Goal: Task Accomplishment & Management: Use online tool/utility

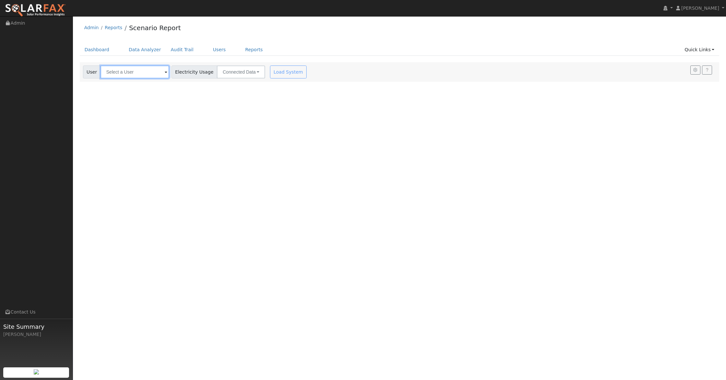
click at [134, 76] on input "text" at bounding box center [134, 71] width 69 height 13
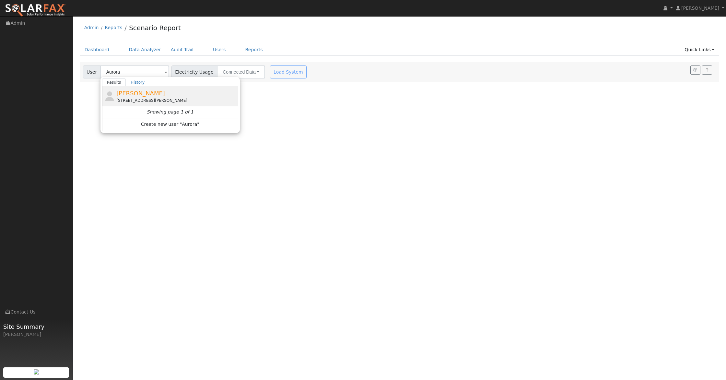
click at [132, 93] on span "[PERSON_NAME]" at bounding box center [140, 93] width 49 height 7
type input "[PERSON_NAME]"
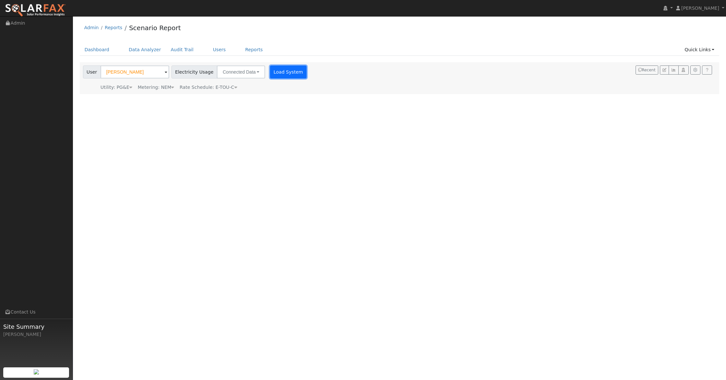
click at [279, 71] on button "Load System" at bounding box center [288, 71] width 37 height 13
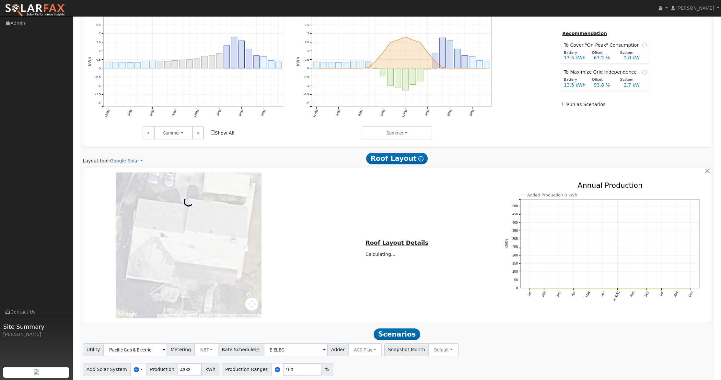
scroll to position [326, 0]
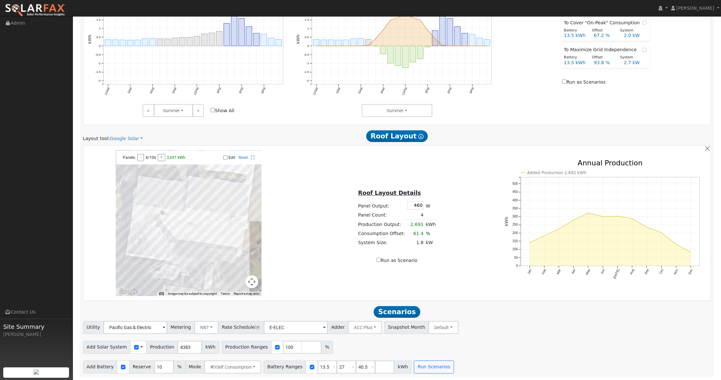
drag, startPoint x: 120, startPoint y: 143, endPoint x: 126, endPoint y: 132, distance: 12.5
click at [121, 141] on div "Scenario Report Powered by SolarFax ® Energy Consumption Overview Show Help Thi…" at bounding box center [397, 72] width 635 height 608
click at [123, 137] on link "Google Solar" at bounding box center [126, 138] width 33 height 7
click at [122, 167] on link "Aurora" at bounding box center [131, 168] width 45 height 9
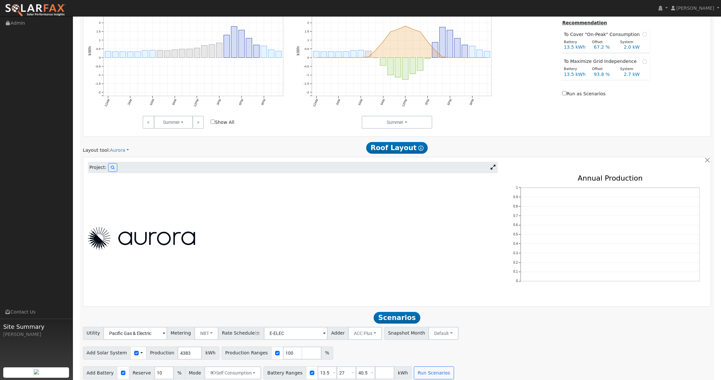
scroll to position [320, 0]
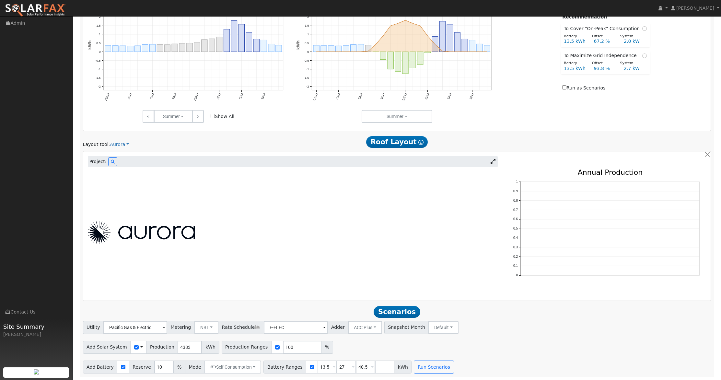
click at [491, 161] on icon at bounding box center [492, 161] width 5 height 5
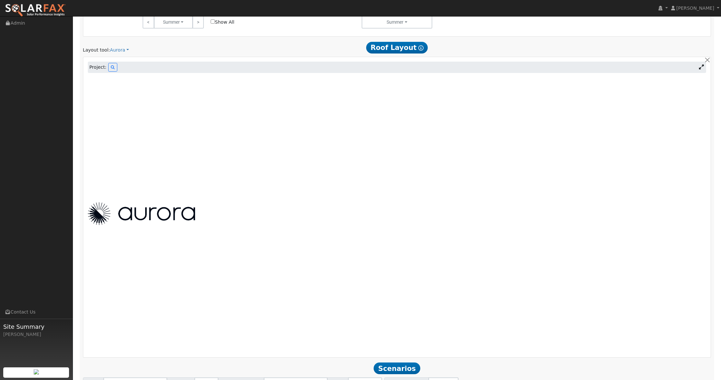
scroll to position [396, 0]
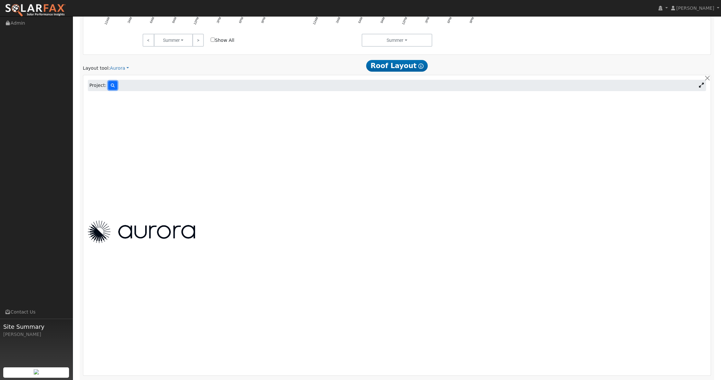
click at [114, 89] on button at bounding box center [112, 85] width 9 height 9
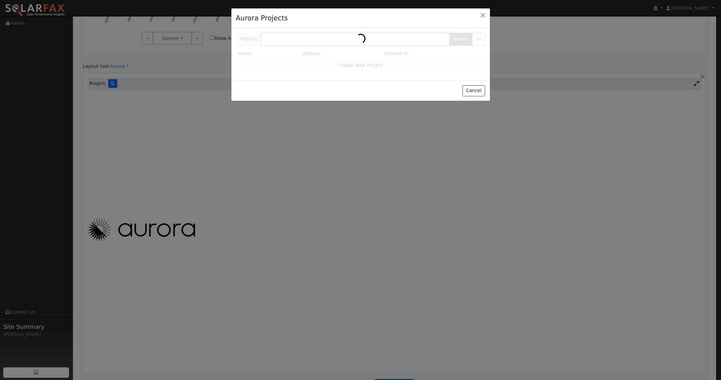
scroll to position [397, 0]
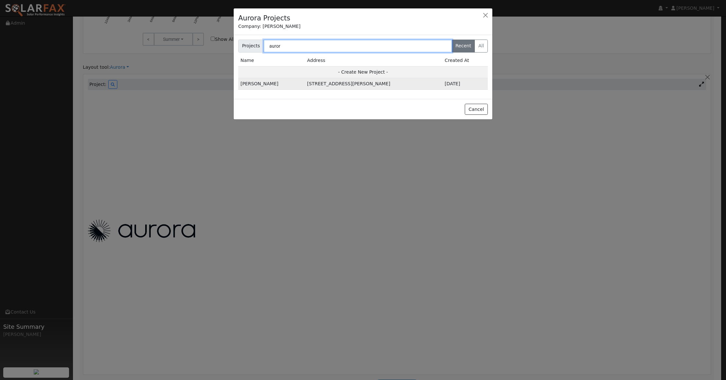
type input "auror"
click at [305, 81] on td "[STREET_ADDRESS][PERSON_NAME]" at bounding box center [373, 84] width 137 height 12
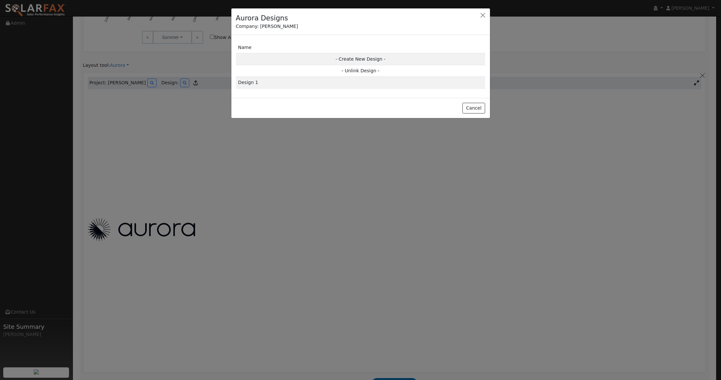
scroll to position [397, 0]
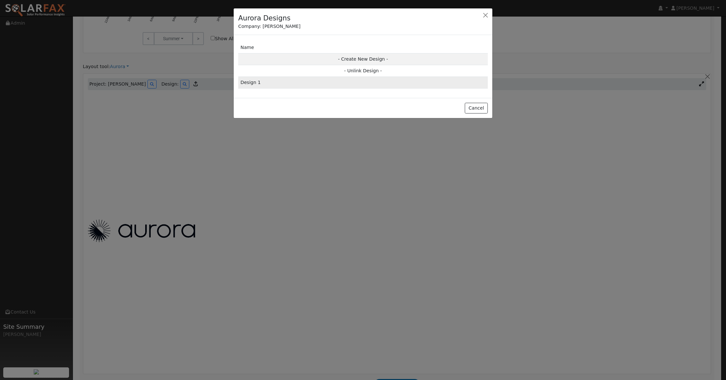
click at [269, 83] on td "Design 1" at bounding box center [362, 83] width 249 height 12
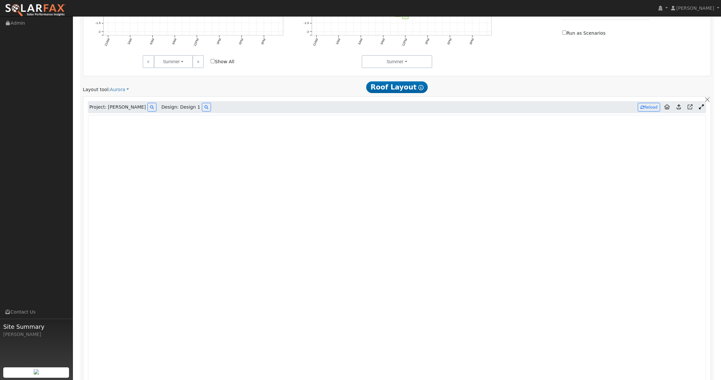
scroll to position [373, 0]
click at [680, 109] on icon at bounding box center [678, 108] width 4 height 5
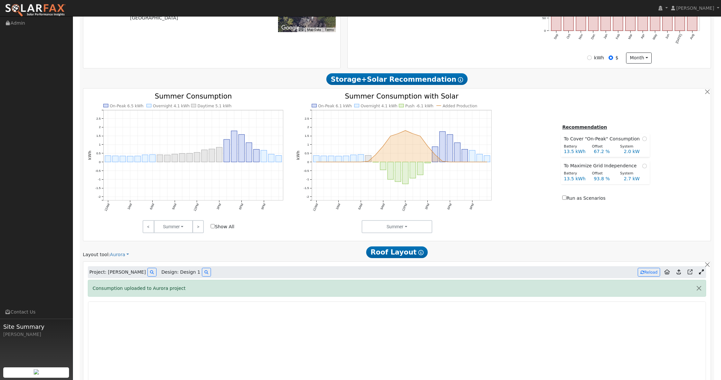
scroll to position [268, 0]
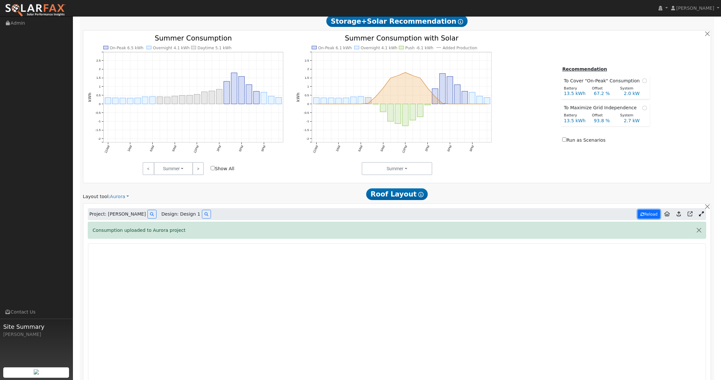
click at [648, 218] on button "Reload" at bounding box center [648, 214] width 22 height 9
type input "12186"
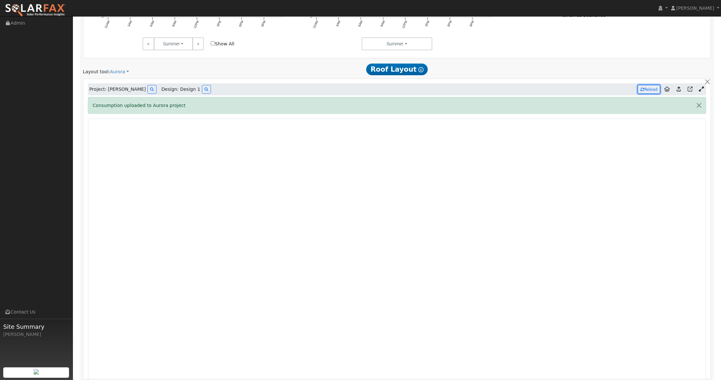
scroll to position [471, 0]
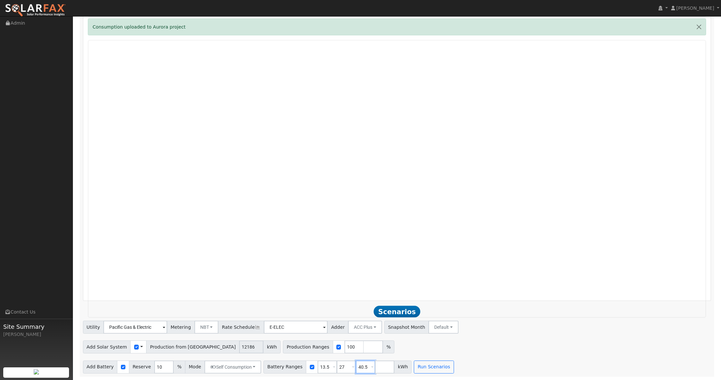
drag, startPoint x: 363, startPoint y: 365, endPoint x: 336, endPoint y: 359, distance: 27.6
click at [336, 360] on div "Add Battery Reserve 10 % Mode Self Consumption Self Consumption Peak Savings AC…" at bounding box center [397, 365] width 630 height 15
drag, startPoint x: 341, startPoint y: 365, endPoint x: 308, endPoint y: 364, distance: 33.4
click at [307, 365] on div "Battery Ranges 13.5 Overrides Reserve % Mode None None Self Consumption Peak Sa…" at bounding box center [327, 366] width 129 height 13
type input "0"
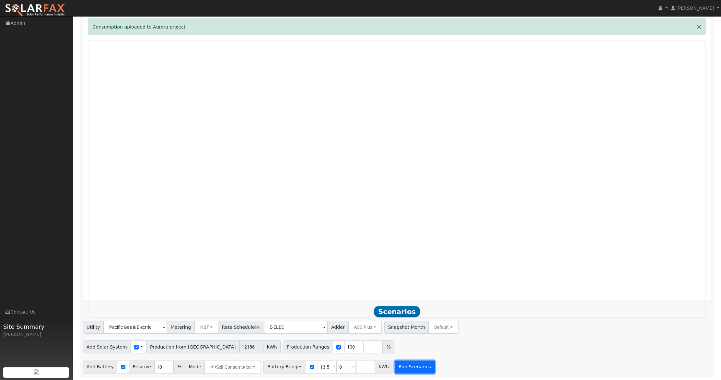
type input "0"
type input "13.5"
click at [407, 365] on button "Run Scenarios" at bounding box center [415, 366] width 40 height 13
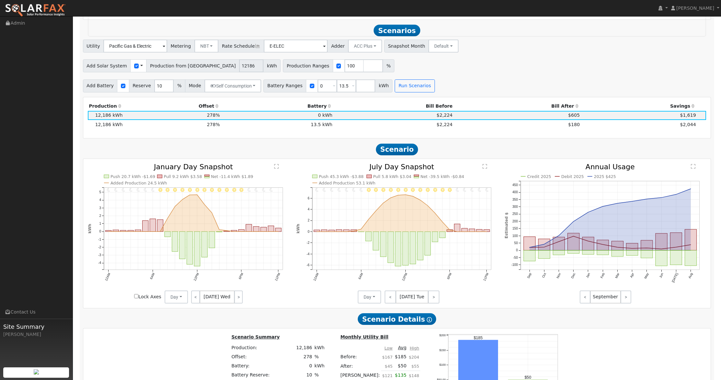
scroll to position [757, 0]
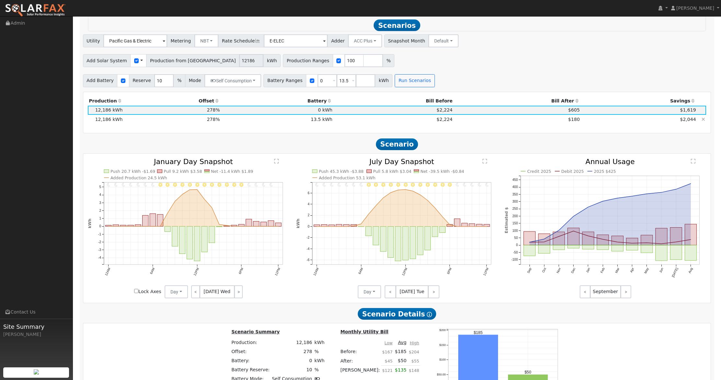
click at [555, 119] on td "$180" at bounding box center [516, 119] width 127 height 9
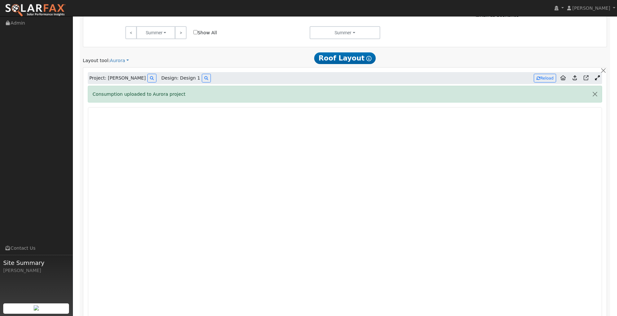
scroll to position [362, 0]
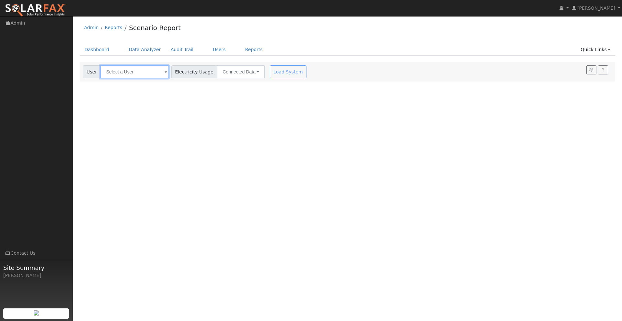
click at [140, 73] on input "text" at bounding box center [134, 71] width 69 height 13
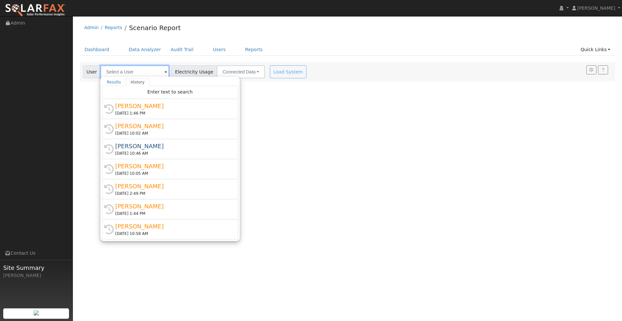
click at [138, 73] on input "text" at bounding box center [134, 71] width 69 height 13
click at [129, 109] on div "[PERSON_NAME]" at bounding box center [172, 106] width 115 height 9
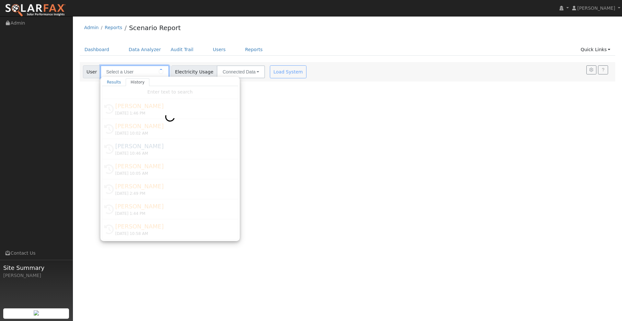
type input "[PERSON_NAME]"
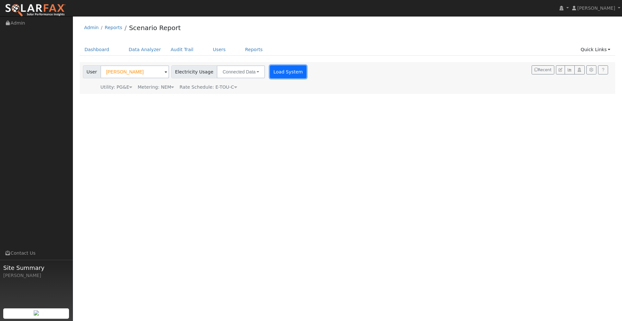
click at [281, 73] on button "Load System" at bounding box center [288, 71] width 37 height 13
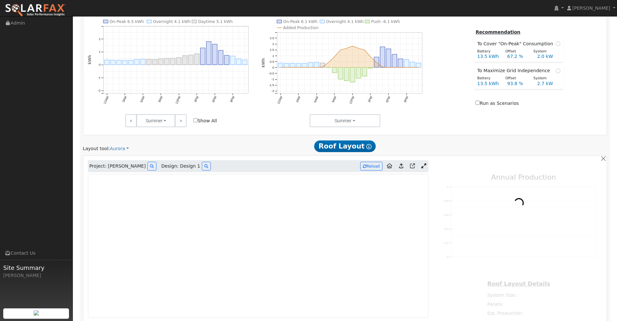
type input "12186"
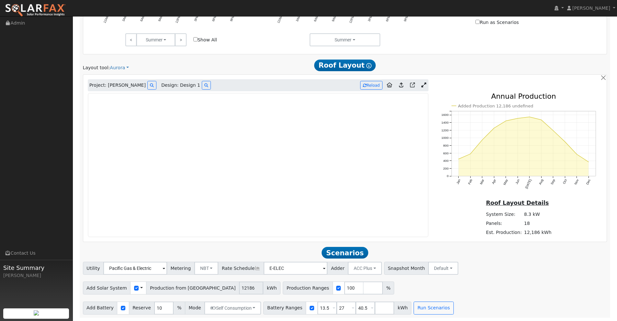
click at [422, 86] on icon at bounding box center [423, 85] width 5 height 5
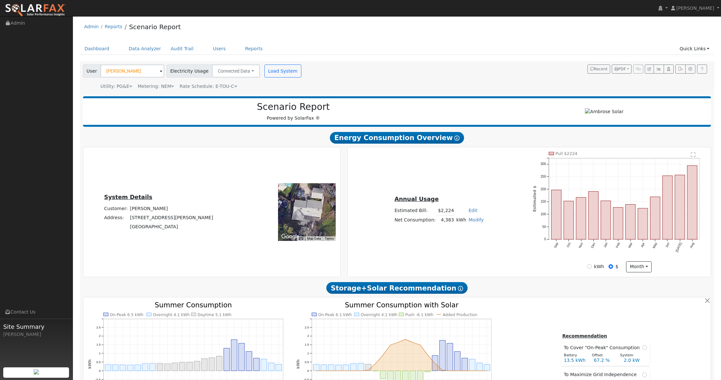
scroll to position [0, 0]
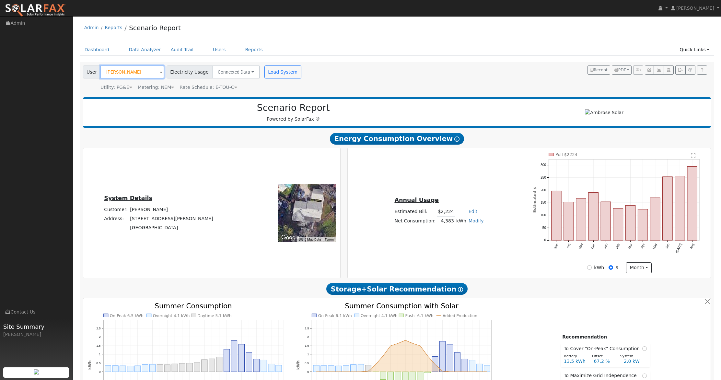
click at [140, 71] on input "[PERSON_NAME]" at bounding box center [132, 71] width 64 height 13
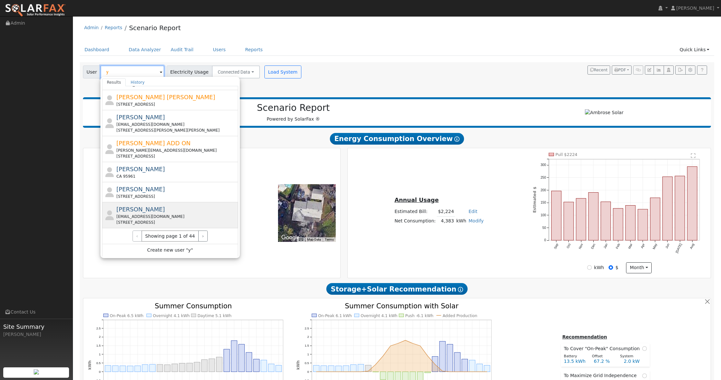
scroll to position [218, 0]
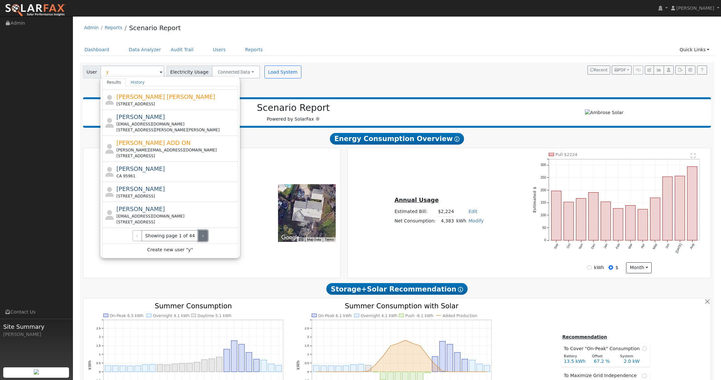
click at [201, 234] on button "›" at bounding box center [202, 235] width 9 height 11
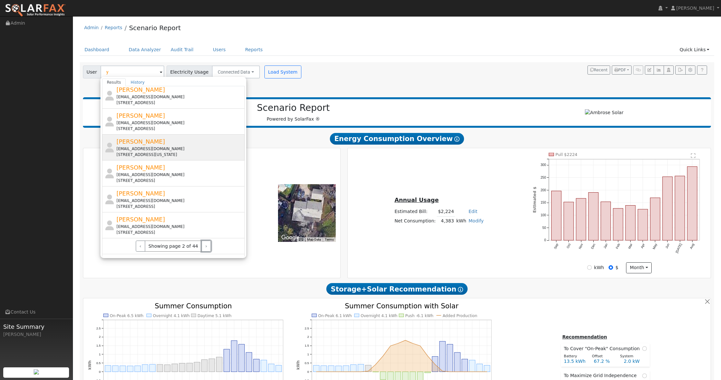
scroll to position [235, 0]
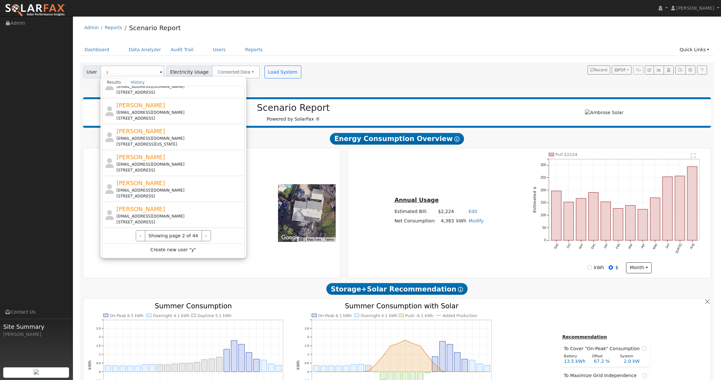
click at [368, 50] on ul "Dashboard Data Analyzer Audit Trail Users Reports Quick Links Quick Add Quick C…" at bounding box center [397, 50] width 635 height 12
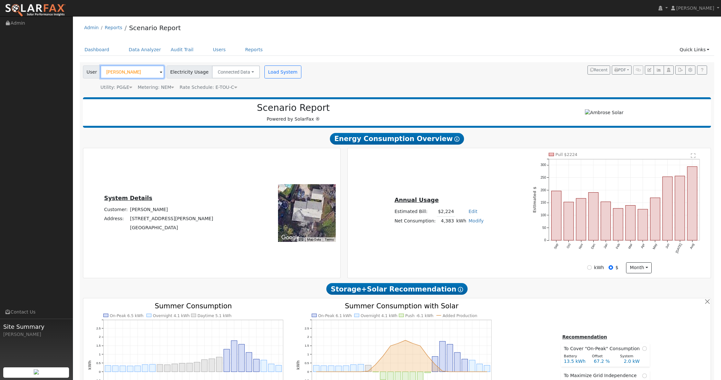
click at [144, 70] on input "[PERSON_NAME]" at bounding box center [132, 71] width 64 height 13
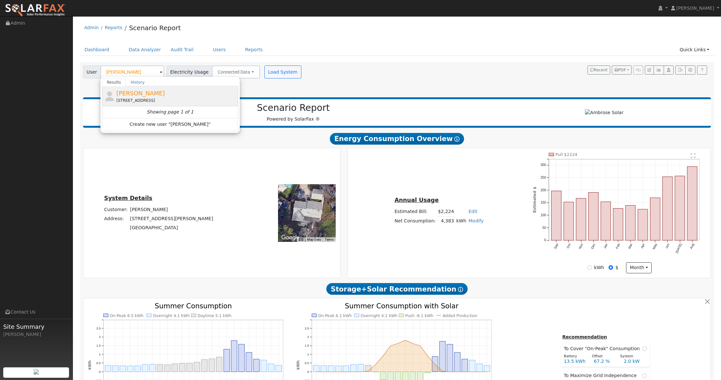
click at [136, 94] on span "[PERSON_NAME]" at bounding box center [140, 93] width 49 height 7
type input "[PERSON_NAME]"
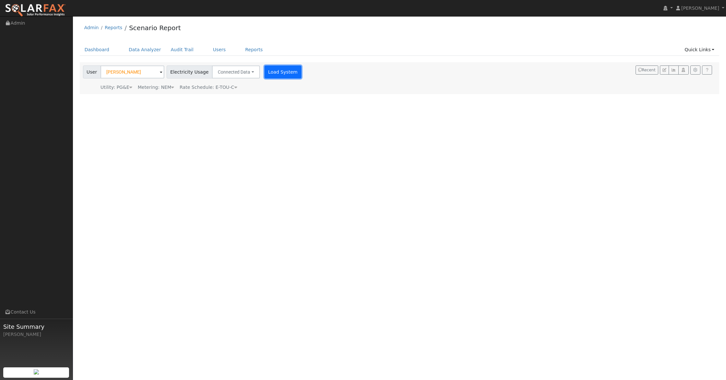
click at [271, 73] on button "Load System" at bounding box center [282, 71] width 37 height 13
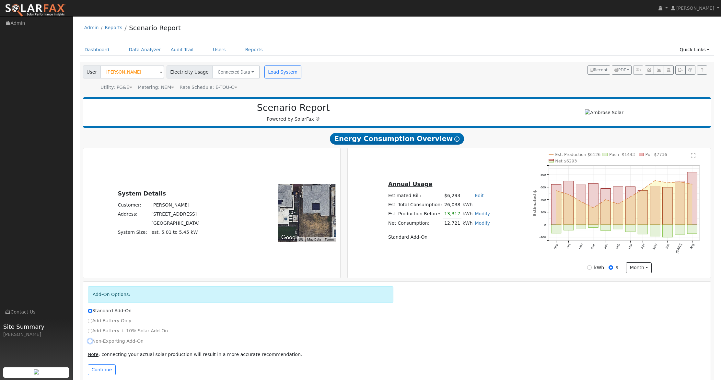
click at [88, 321] on input "Non-Exporting Add-On" at bounding box center [90, 340] width 5 height 5
radio input "true"
radio input "false"
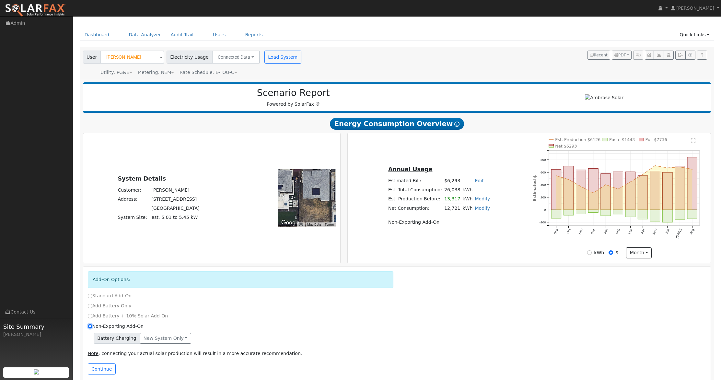
scroll to position [24, 0]
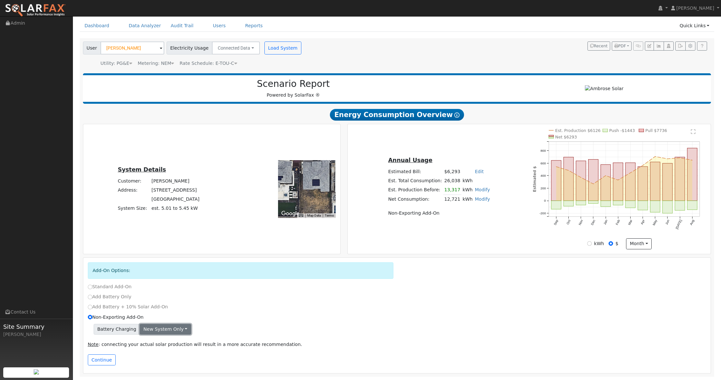
click at [176, 321] on button "New system only" at bounding box center [166, 329] width 52 height 11
click at [169, 321] on link "New system only" at bounding box center [164, 342] width 48 height 9
click at [103, 321] on button "Continue" at bounding box center [102, 359] width 28 height 11
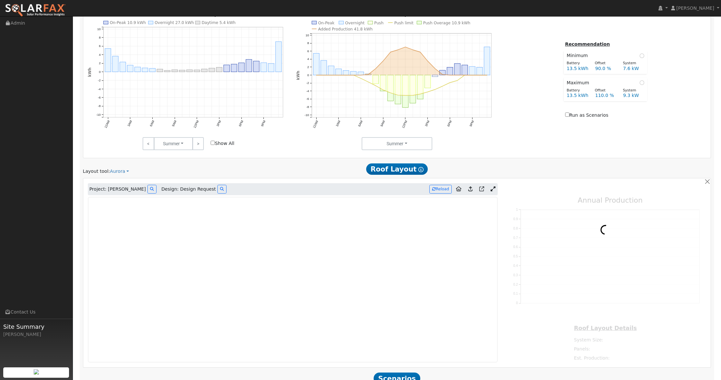
scroll to position [383, 0]
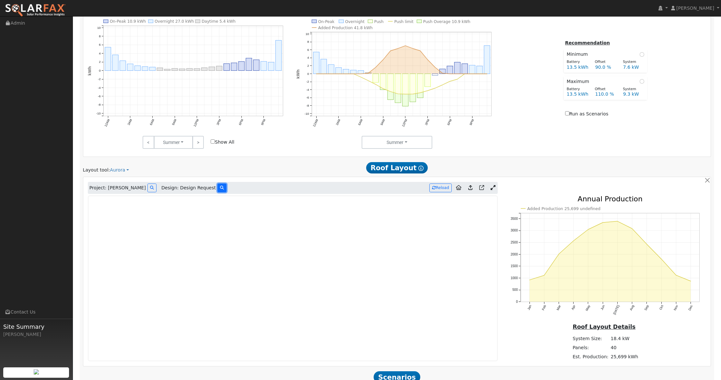
click at [220, 189] on icon at bounding box center [222, 188] width 4 height 4
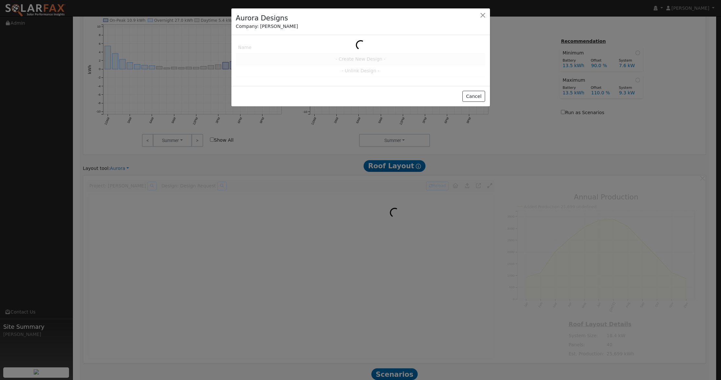
scroll to position [384, 0]
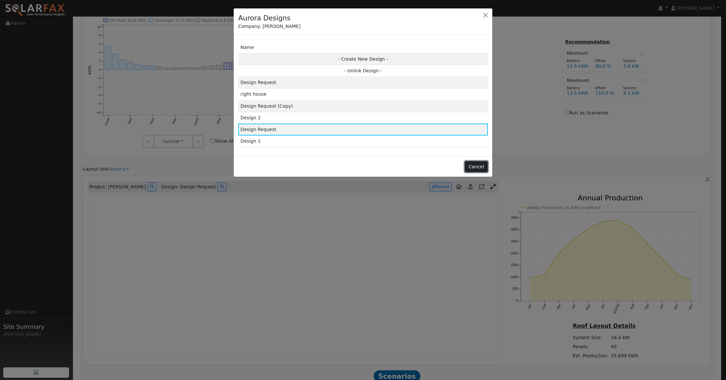
click at [481, 167] on button "Cancel" at bounding box center [475, 166] width 23 height 11
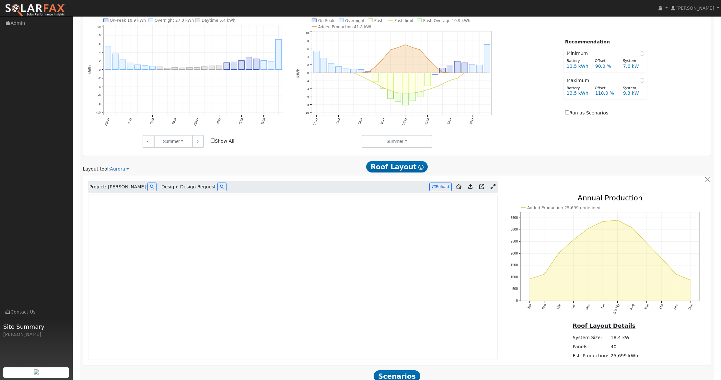
click at [491, 184] on icon at bounding box center [492, 186] width 5 height 5
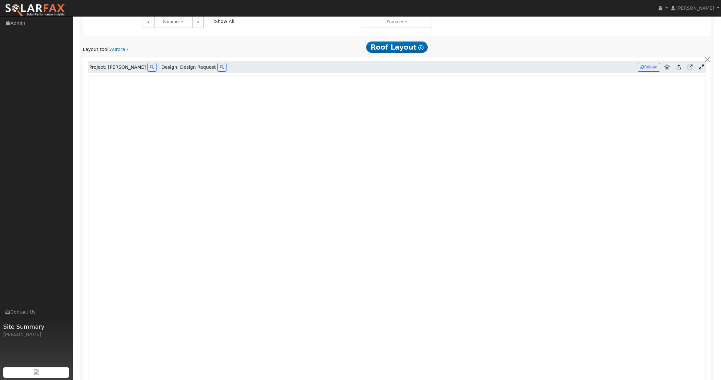
scroll to position [502, 0]
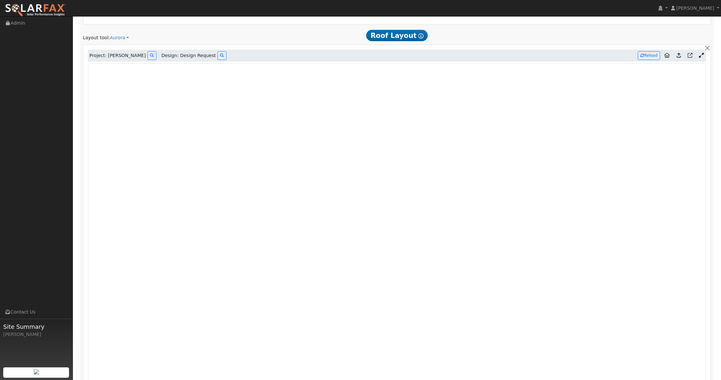
click at [622, 54] on icon at bounding box center [678, 55] width 4 height 5
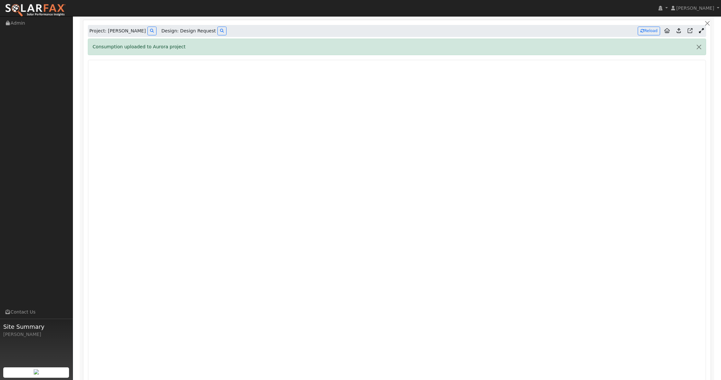
scroll to position [538, 0]
click at [622, 32] on button "Reload" at bounding box center [648, 32] width 22 height 9
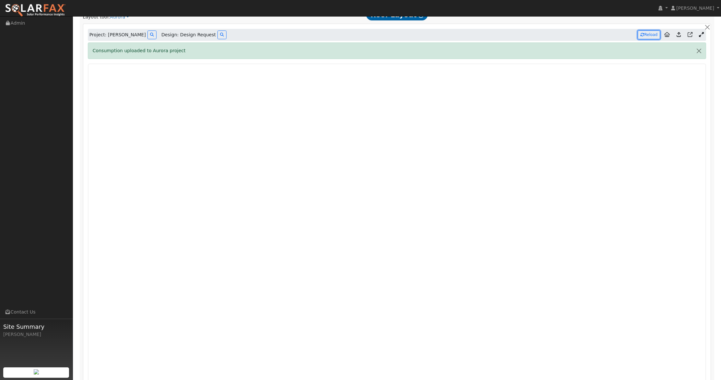
scroll to position [531, 0]
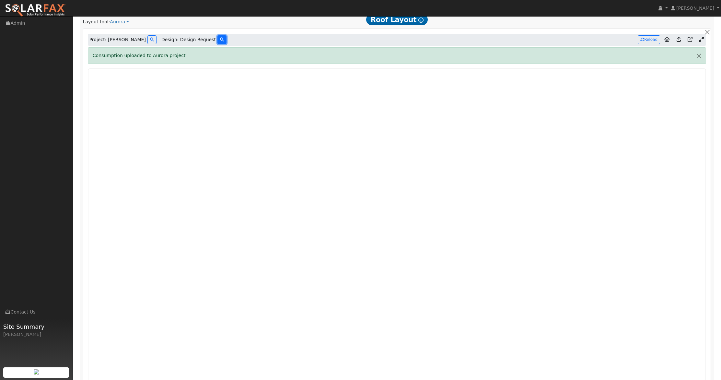
click at [220, 41] on icon at bounding box center [222, 40] width 4 height 4
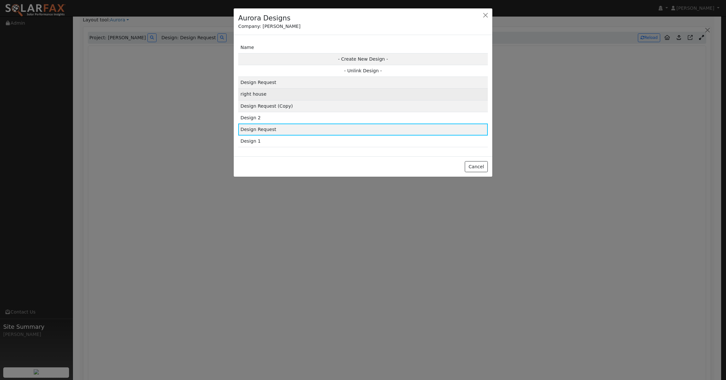
click at [273, 95] on td "right house" at bounding box center [362, 94] width 249 height 12
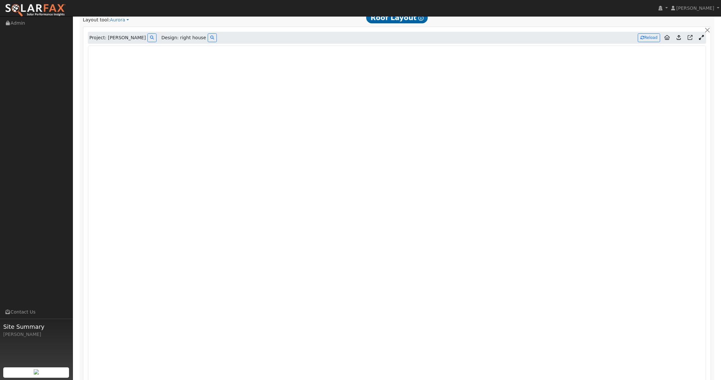
type input "0"
click at [210, 38] on icon at bounding box center [212, 38] width 4 height 4
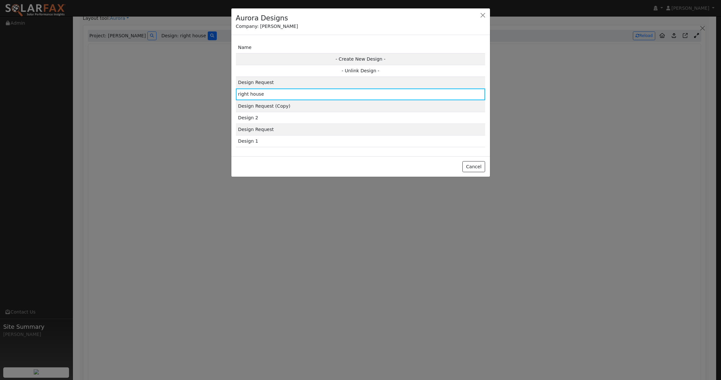
scroll to position [534, 0]
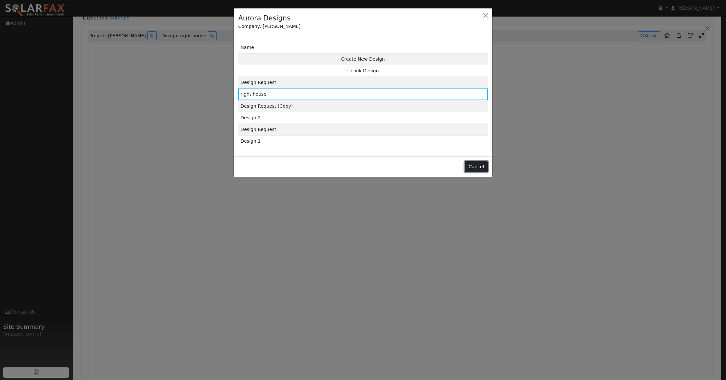
click at [476, 166] on button "Cancel" at bounding box center [475, 166] width 23 height 11
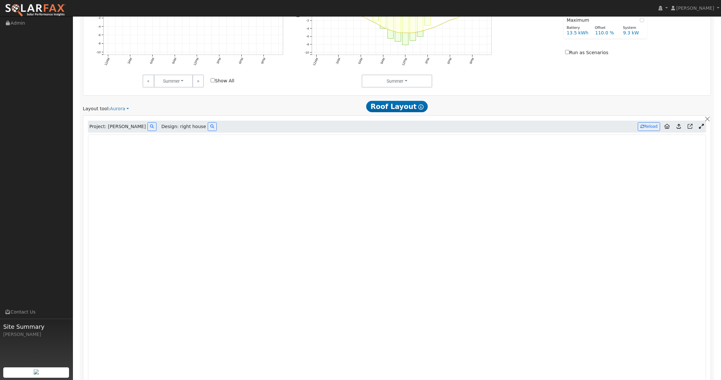
scroll to position [409, 0]
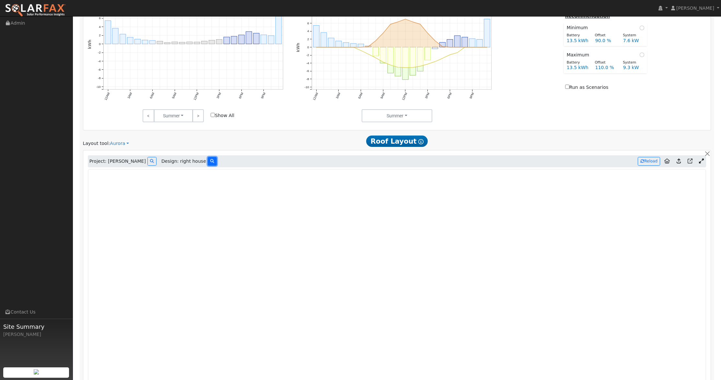
click at [208, 159] on button at bounding box center [212, 161] width 9 height 9
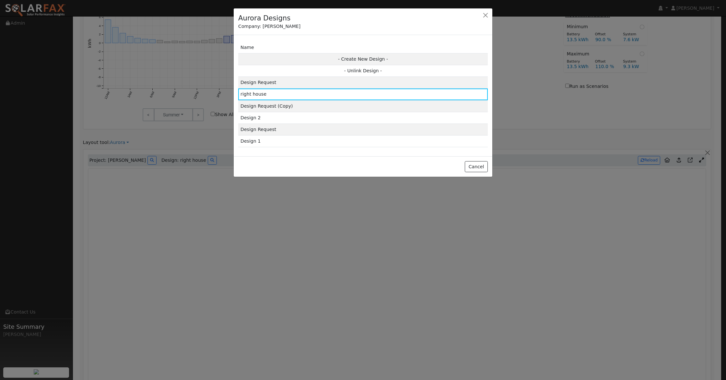
click at [215, 129] on div at bounding box center [363, 190] width 726 height 380
click at [475, 163] on button "Cancel" at bounding box center [475, 166] width 23 height 11
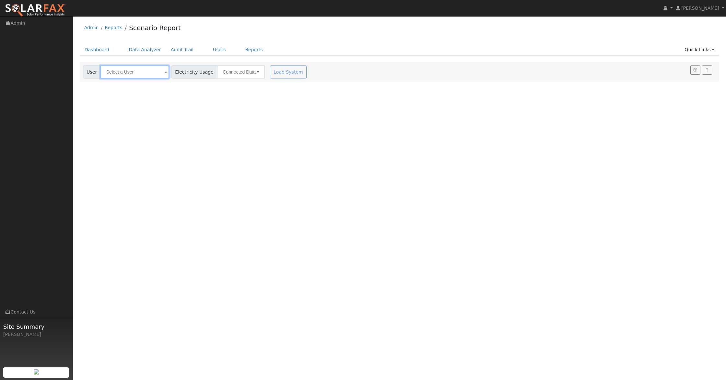
click at [131, 76] on input "text" at bounding box center [134, 71] width 69 height 13
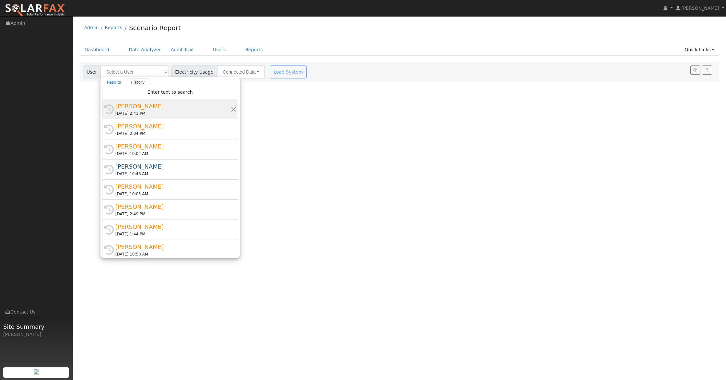
click at [146, 108] on div "[PERSON_NAME]" at bounding box center [172, 106] width 115 height 9
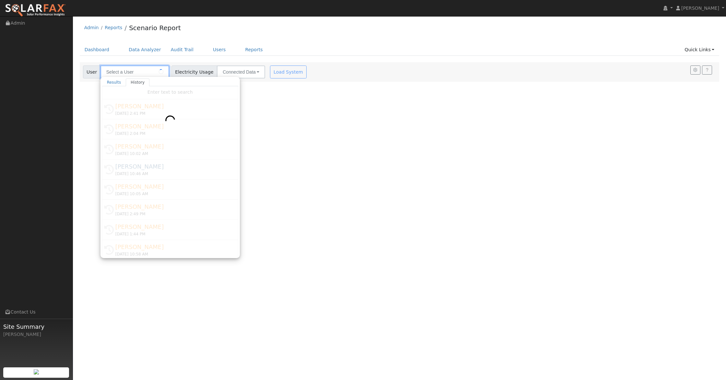
type input "[PERSON_NAME]"
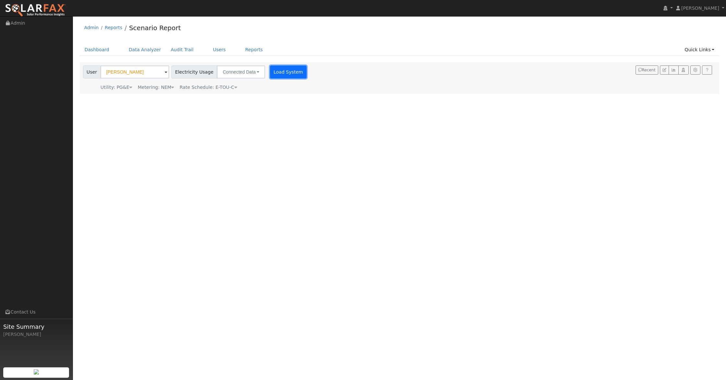
click at [275, 71] on button "Load System" at bounding box center [288, 71] width 37 height 13
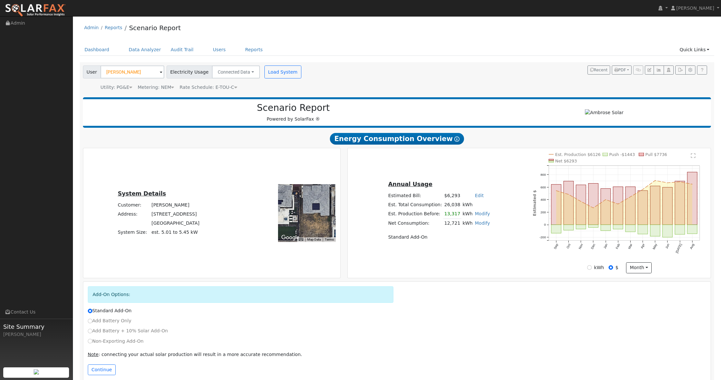
scroll to position [10, 0]
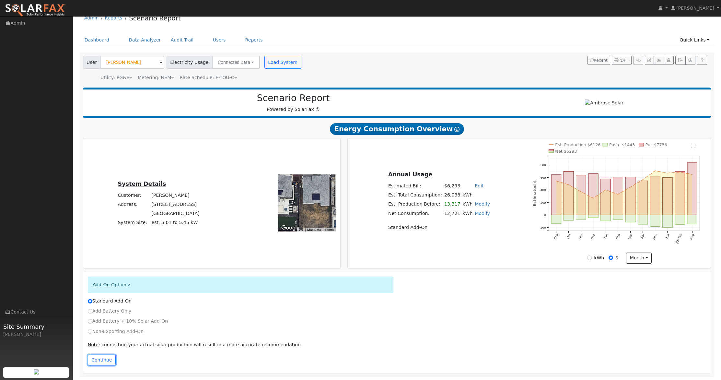
drag, startPoint x: 107, startPoint y: 358, endPoint x: 143, endPoint y: 335, distance: 43.7
click at [143, 335] on div "Add-On Options: Standard Add-On Add Battery Only Add Battery + 10% Solar Add-On…" at bounding box center [396, 322] width 627 height 101
click at [88, 331] on input "Non-Exporting Add-On" at bounding box center [90, 331] width 5 height 5
radio input "true"
radio input "false"
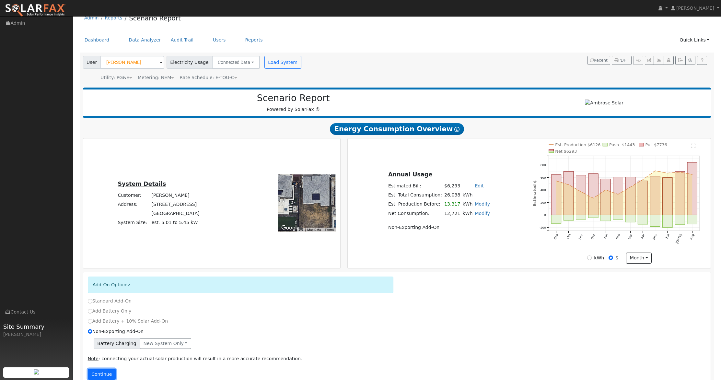
click at [103, 372] on button "Continue" at bounding box center [102, 373] width 28 height 11
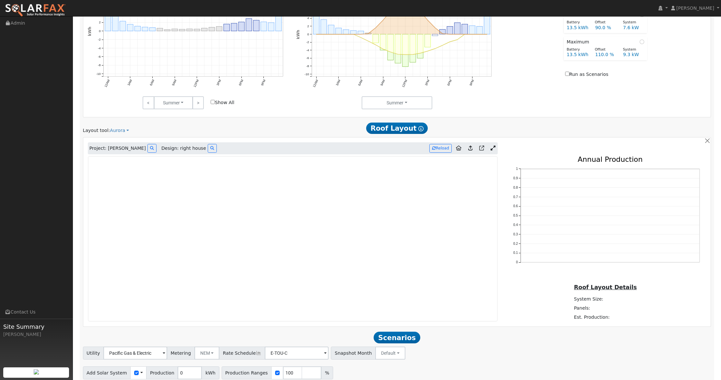
scroll to position [448, 0]
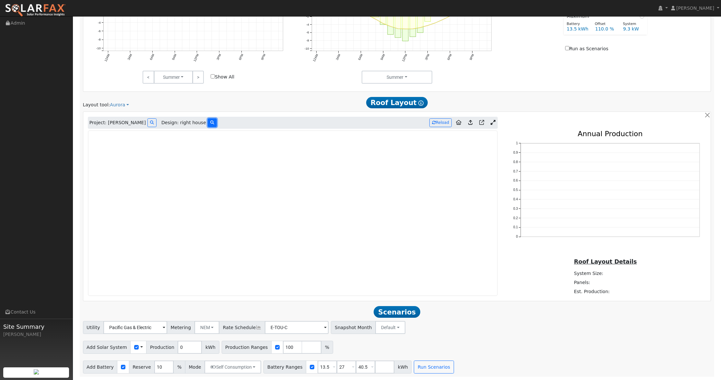
click at [210, 124] on icon at bounding box center [212, 122] width 4 height 4
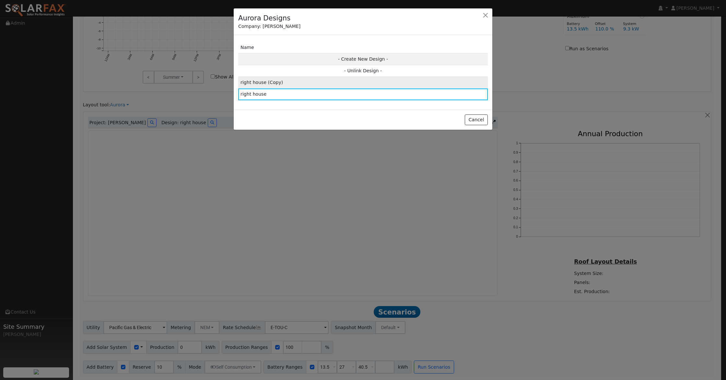
click at [278, 80] on td "right house (Copy)" at bounding box center [362, 83] width 249 height 12
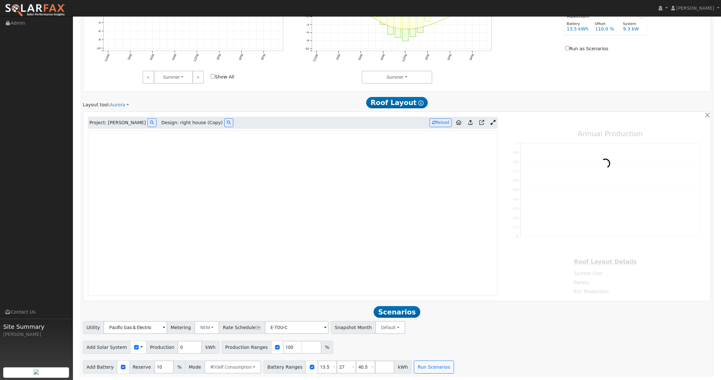
type input "9045"
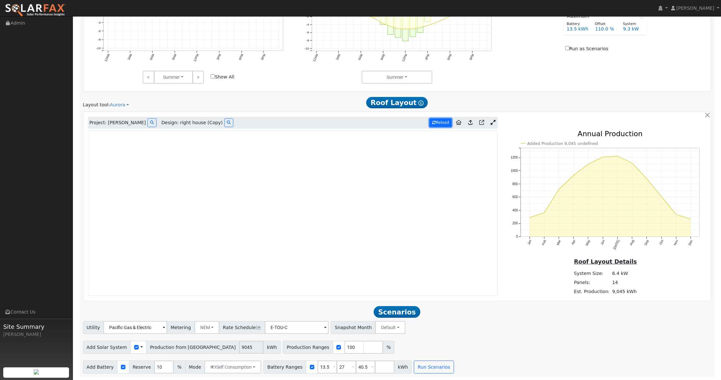
click at [442, 121] on button "Reload" at bounding box center [440, 122] width 22 height 9
drag, startPoint x: 362, startPoint y: 367, endPoint x: 297, endPoint y: 355, distance: 66.1
click at [297, 356] on div "Utility Pacific Gas & Electric Metering NEM NEM NBT Rate Schedule E-TOU-C - Non…" at bounding box center [396, 347] width 635 height 52
click at [291, 362] on div "Battery Ranges 13.5 Overrides Reserve % Mode None None Self Consumption Peak Sa…" at bounding box center [327, 366] width 129 height 13
drag, startPoint x: 324, startPoint y: 368, endPoint x: 293, endPoint y: 367, distance: 31.1
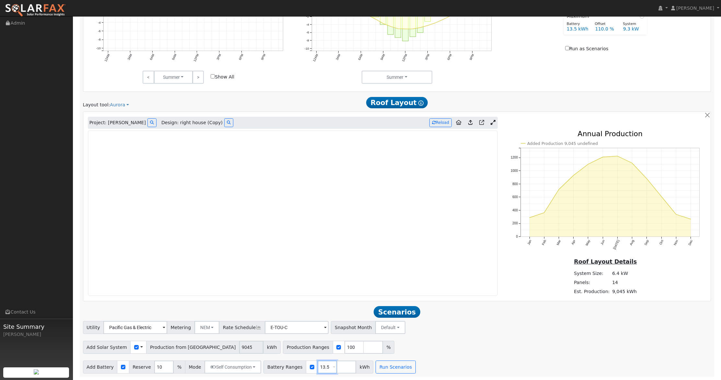
click at [293, 367] on div "Battery Ranges 13.5 Overrides Reserve % Mode None None Self Consumption Peak Sa…" at bounding box center [318, 366] width 110 height 13
type input "0"
click at [384, 366] on button "Run Scenarios" at bounding box center [395, 366] width 40 height 13
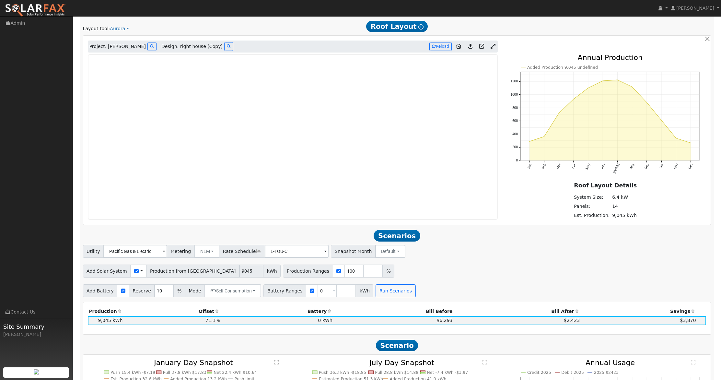
scroll to position [560, 0]
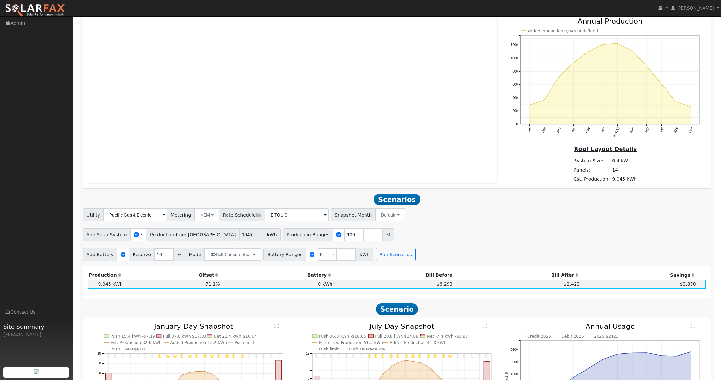
click at [582, 236] on div "Add Solar System Use CSV Data Production from Aurora 9045 kWh Production Ranges…" at bounding box center [397, 233] width 630 height 15
click at [526, 193] on div "Scenario Report Powered by SolarFax ® Energy Consumption Overview Show Help Thi…" at bounding box center [397, 143] width 635 height 1219
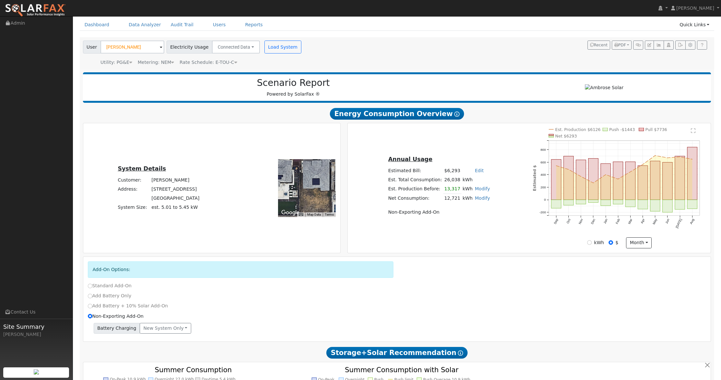
scroll to position [0, 0]
